Goal: Check status: Check status

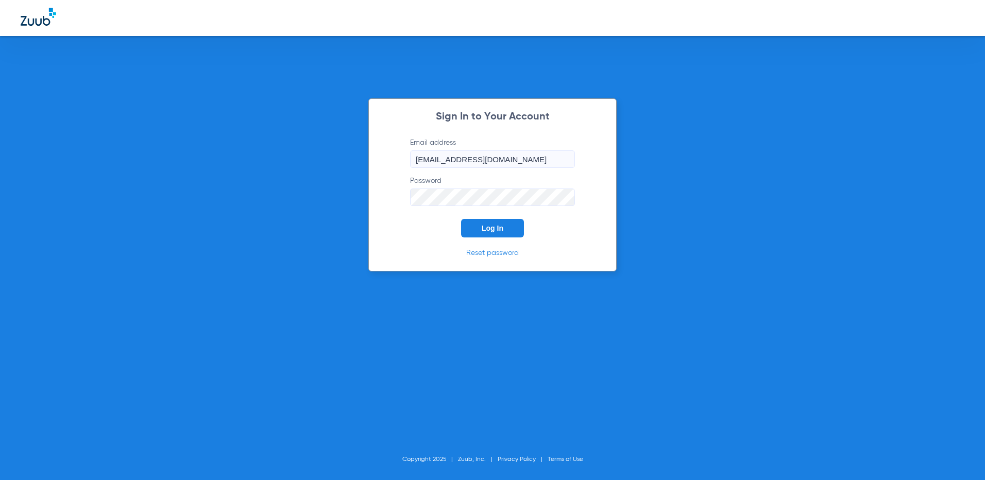
click at [478, 230] on button "Log In" at bounding box center [492, 228] width 63 height 19
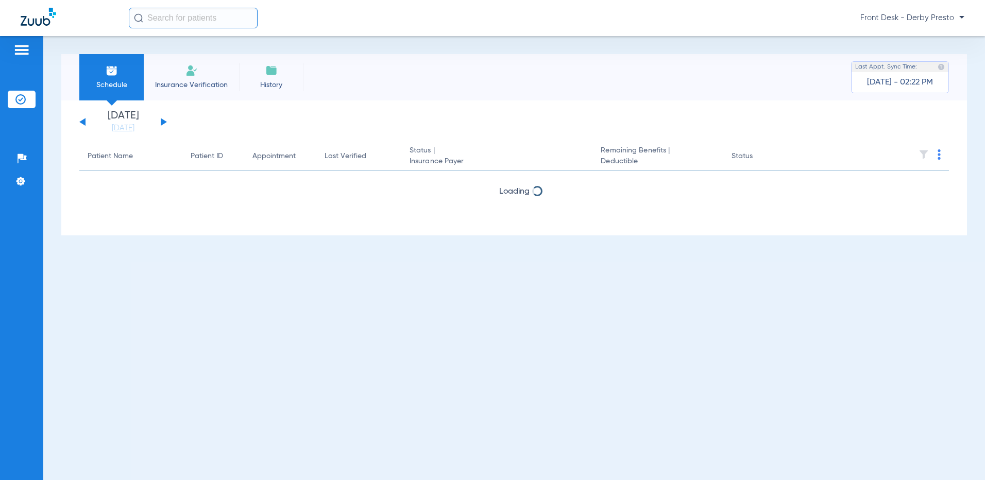
click at [161, 122] on button at bounding box center [164, 122] width 6 height 8
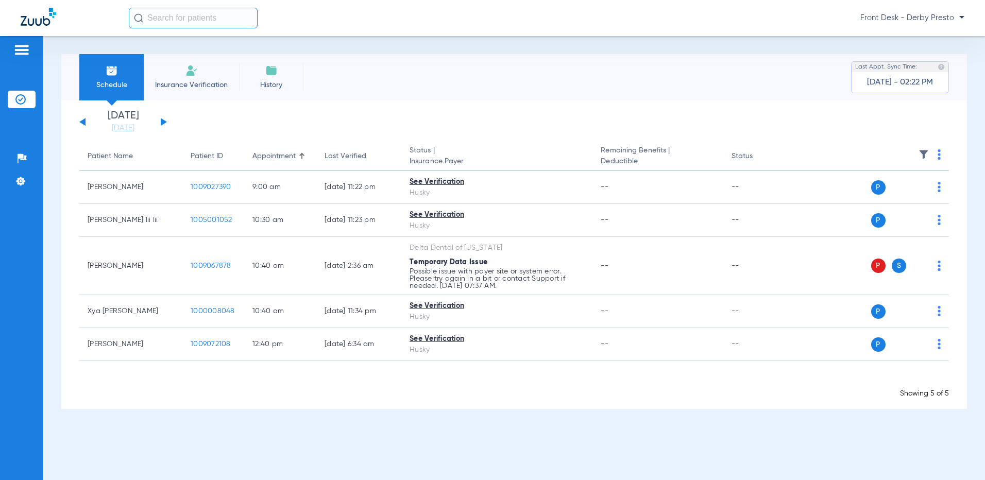
click at [161, 122] on button at bounding box center [164, 122] width 6 height 8
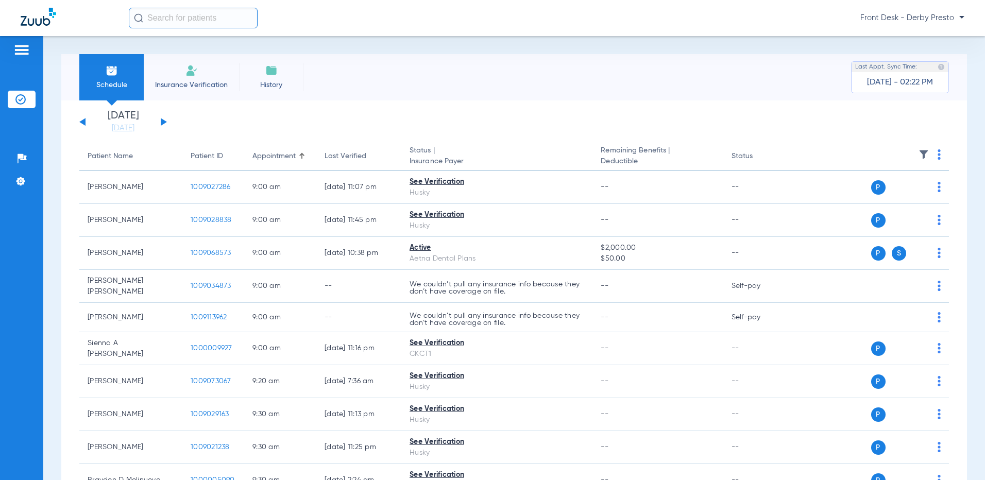
click at [82, 119] on div "[DATE] [DATE] [DATE] [DATE] [DATE] [DATE] [DATE] [DATE] [DATE] [DATE] [DATE] [D…" at bounding box center [123, 122] width 88 height 23
click at [82, 123] on button at bounding box center [82, 122] width 6 height 8
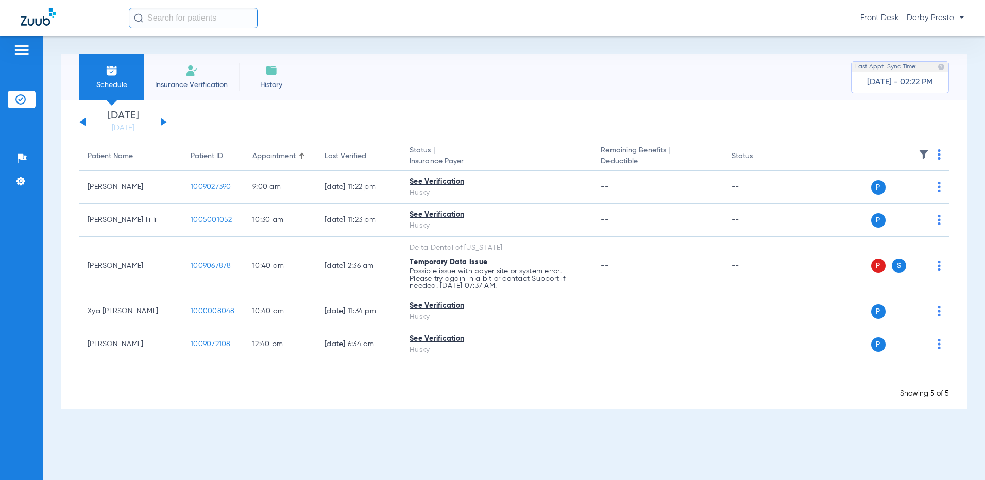
click at [82, 123] on button at bounding box center [82, 122] width 6 height 8
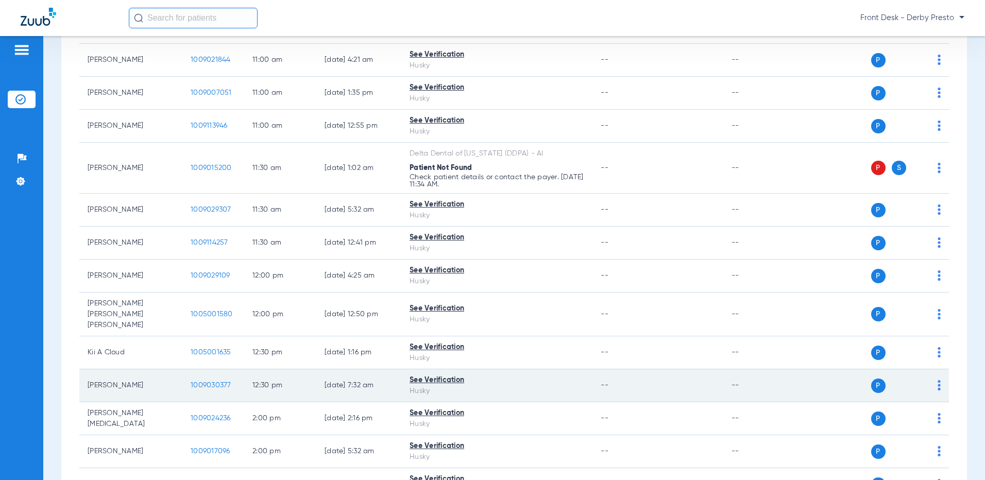
scroll to position [515, 0]
